Goal: Information Seeking & Learning: Learn about a topic

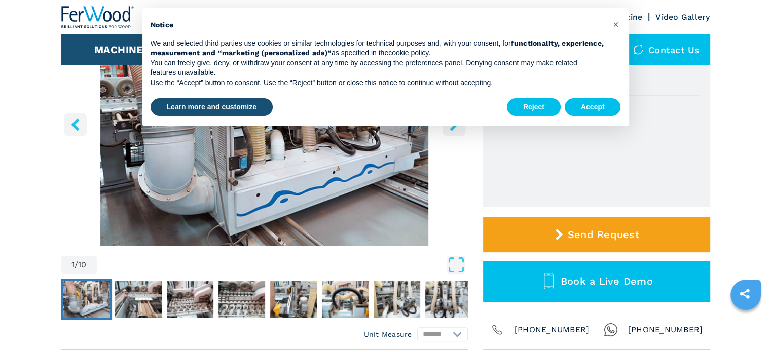
scroll to position [157, 0]
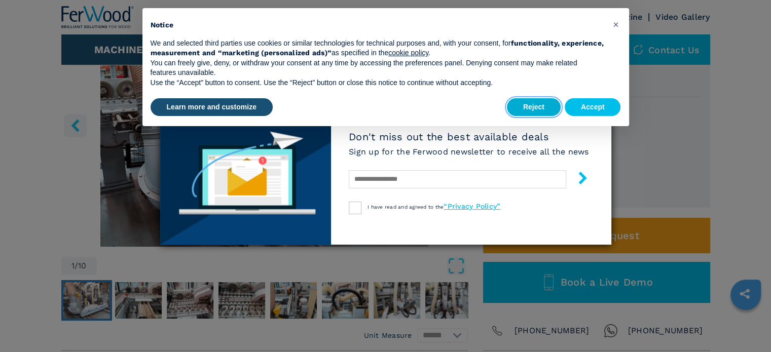
click at [536, 110] on button "Reject" at bounding box center [534, 107] width 54 height 18
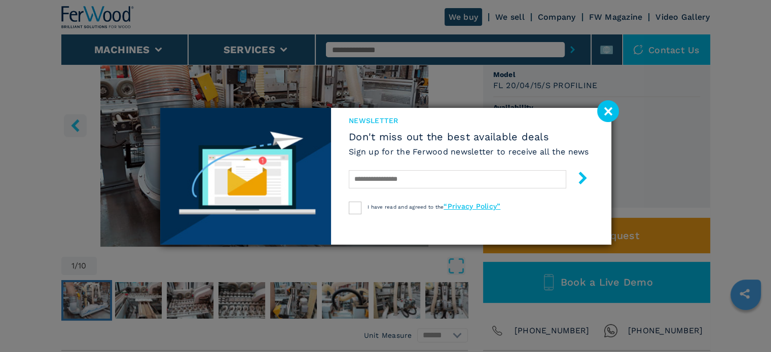
click at [601, 115] on image at bounding box center [608, 111] width 22 height 22
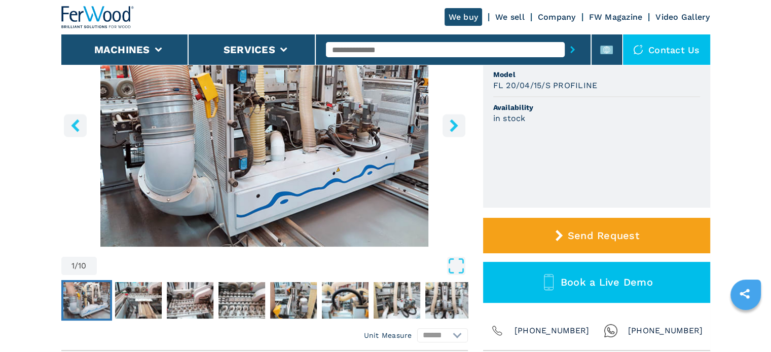
click at [232, 164] on img "Go to Slide 1" at bounding box center [264, 124] width 407 height 246
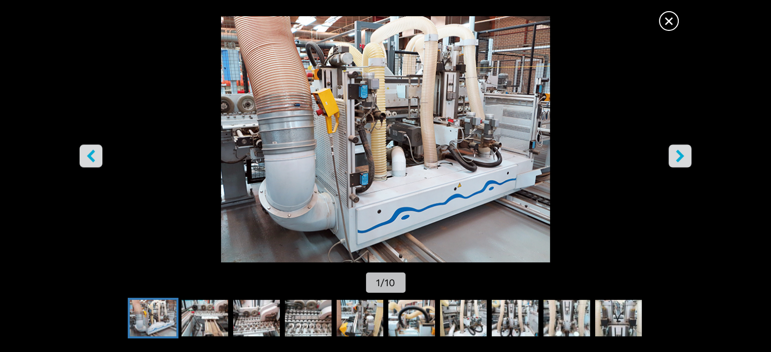
click at [679, 158] on icon "right-button" at bounding box center [680, 156] width 8 height 13
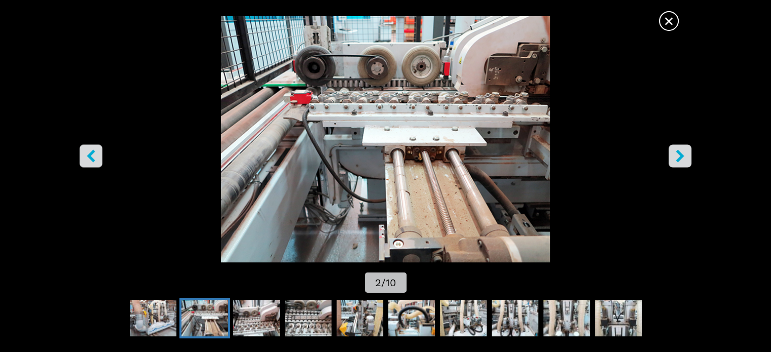
click at [679, 158] on icon "right-button" at bounding box center [680, 156] width 8 height 13
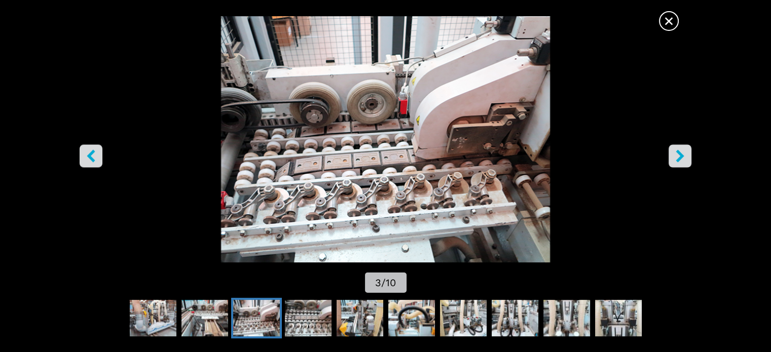
click at [679, 158] on icon "right-button" at bounding box center [680, 156] width 8 height 13
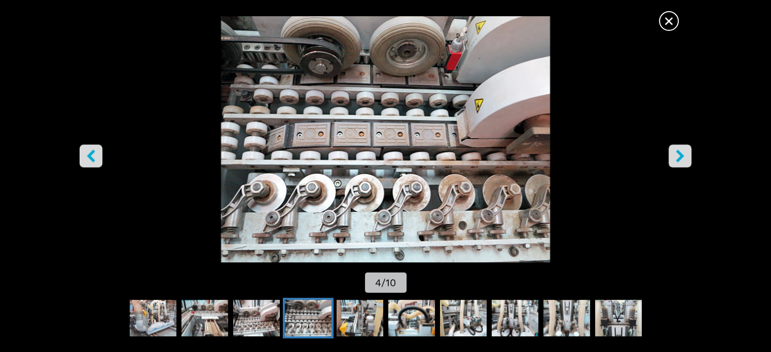
click at [679, 158] on icon "right-button" at bounding box center [680, 156] width 8 height 13
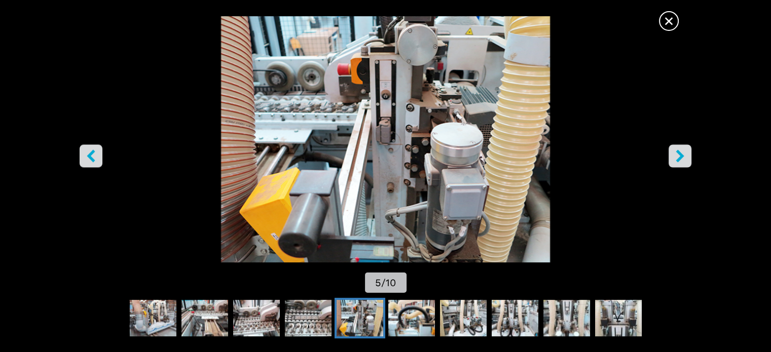
click at [686, 156] on icon "right-button" at bounding box center [680, 156] width 13 height 13
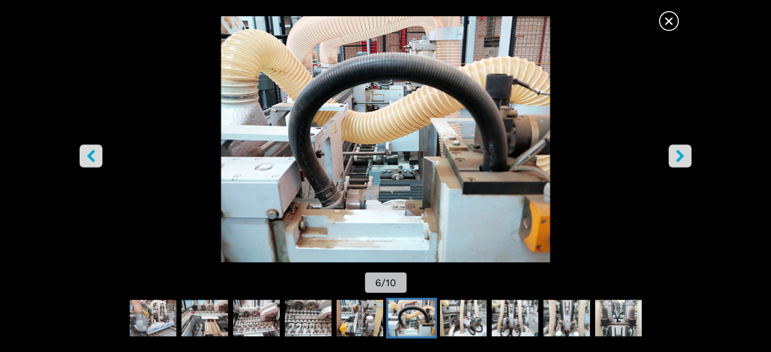
click at [686, 156] on icon "right-button" at bounding box center [680, 156] width 13 height 13
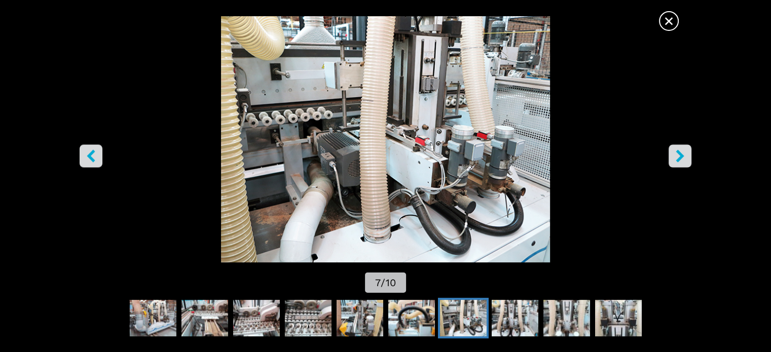
click at [686, 156] on icon "right-button" at bounding box center [680, 156] width 13 height 13
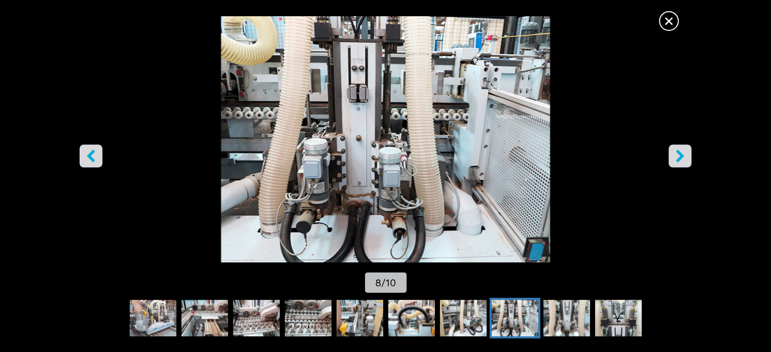
click at [686, 156] on icon "right-button" at bounding box center [680, 156] width 13 height 13
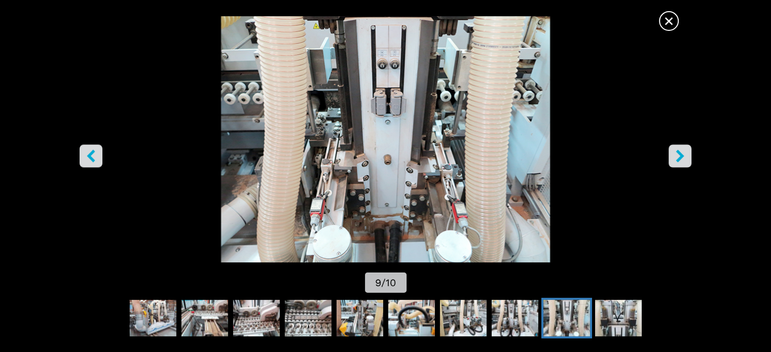
click at [686, 156] on icon "right-button" at bounding box center [680, 156] width 13 height 13
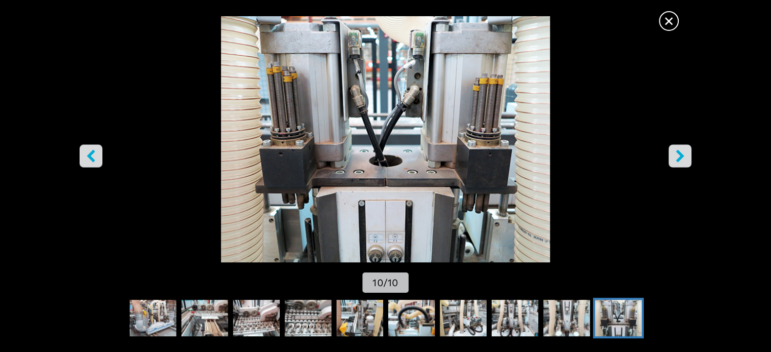
click at [686, 156] on icon "right-button" at bounding box center [680, 156] width 13 height 13
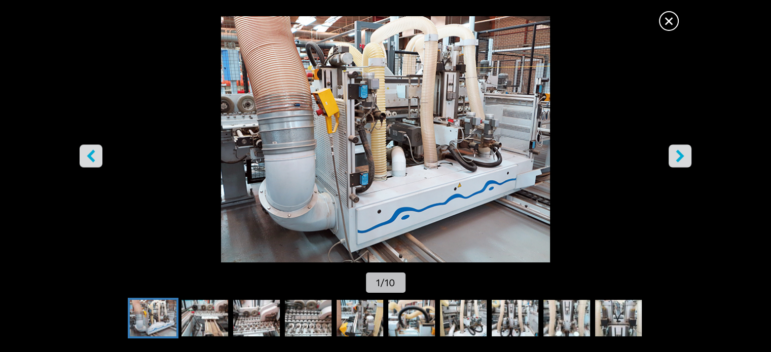
click at [664, 18] on span "×" at bounding box center [669, 19] width 18 height 18
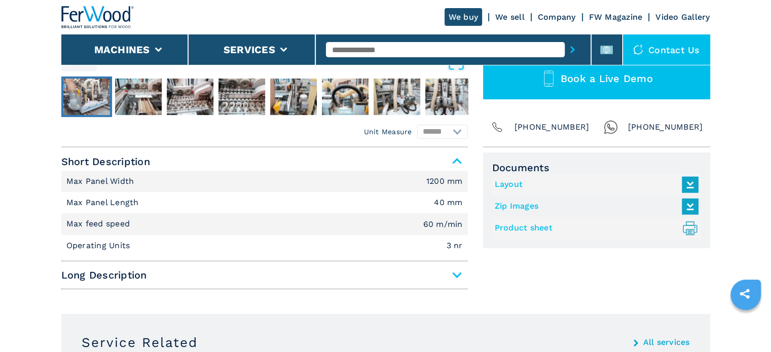
scroll to position [361, 0]
click at [455, 279] on span "Long Description" at bounding box center [264, 275] width 407 height 18
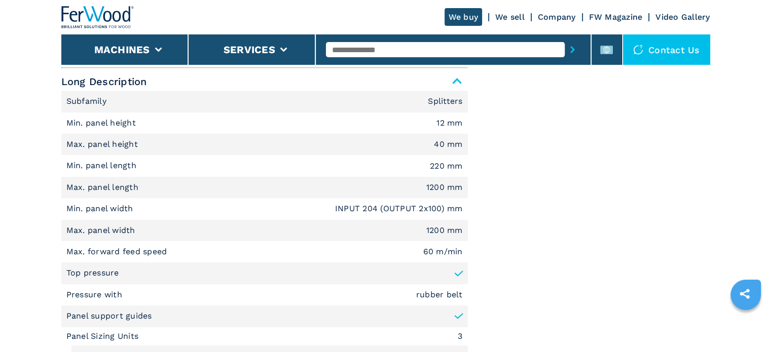
scroll to position [559, 0]
